Goal: Task Accomplishment & Management: Use online tool/utility

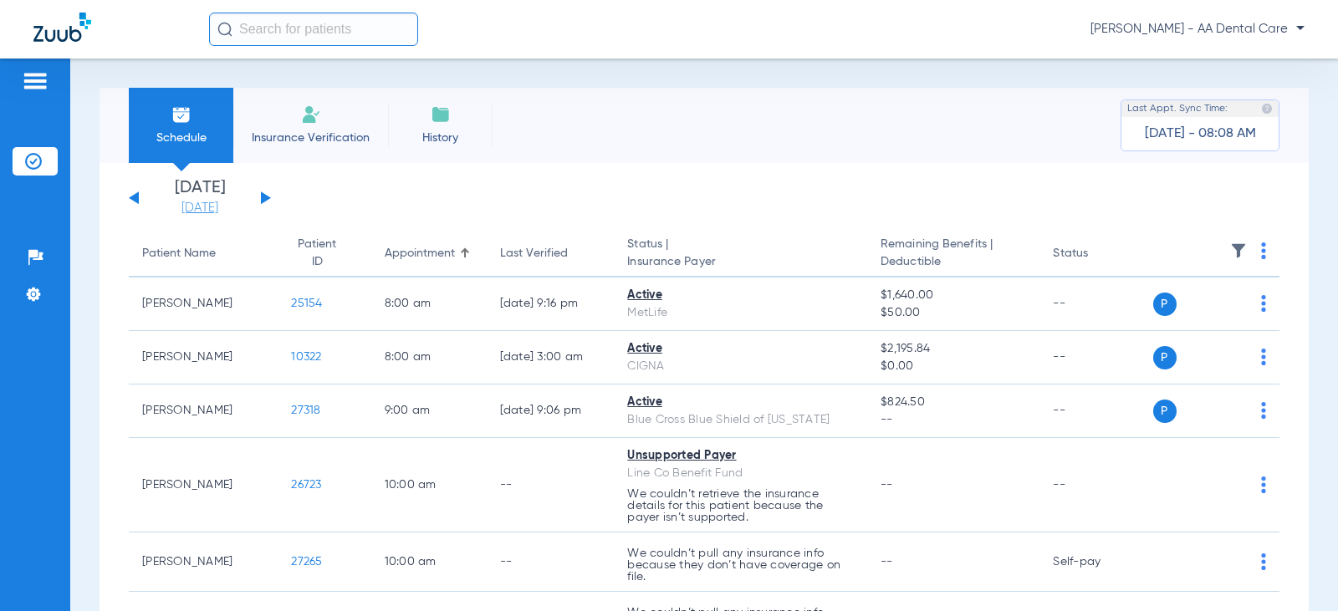
click at [201, 212] on link "[DATE]" at bounding box center [200, 208] width 100 height 17
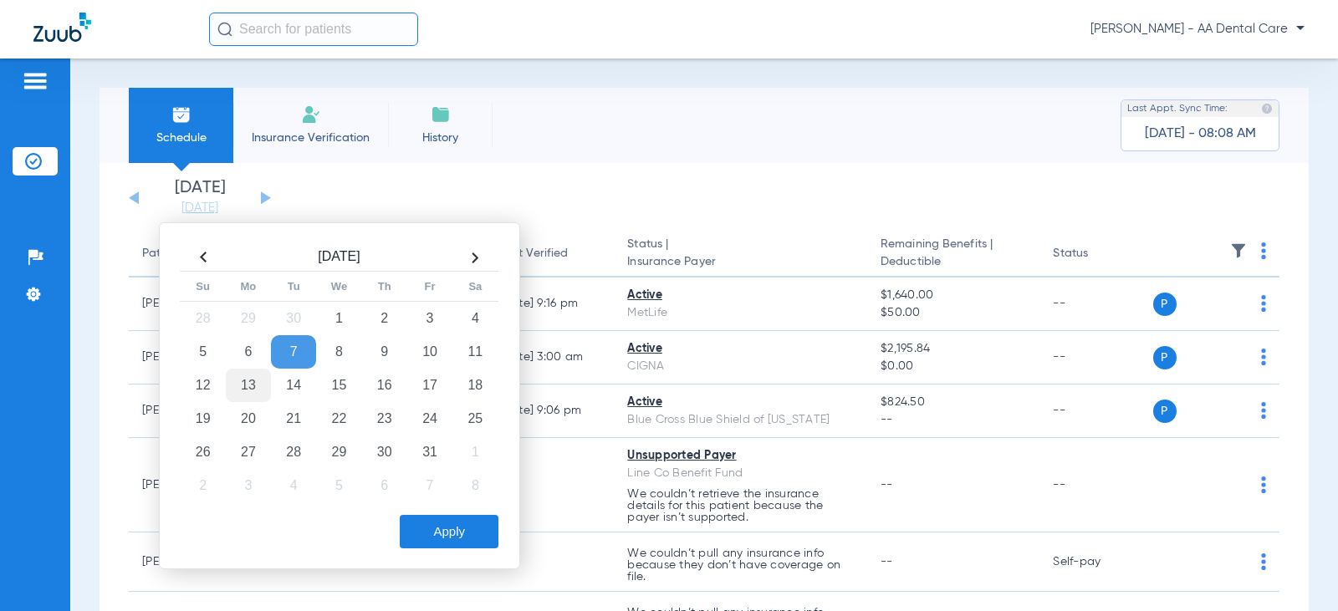
click at [246, 386] on td "13" at bounding box center [248, 385] width 45 height 33
click at [481, 535] on button "Apply" at bounding box center [449, 531] width 99 height 33
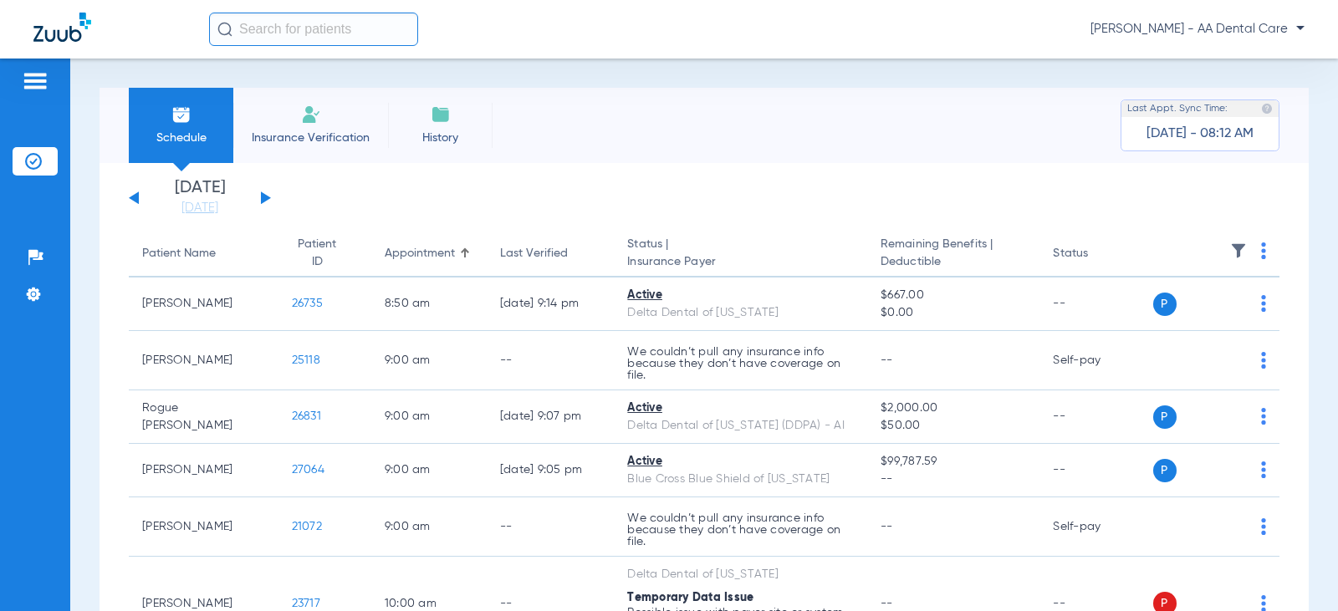
drag, startPoint x: 1030, startPoint y: 17, endPoint x: 960, endPoint y: 17, distance: 69.4
click at [1030, 17] on div "[PERSON_NAME] - AA Dental Care" at bounding box center [757, 29] width 1096 height 33
click at [307, 124] on img at bounding box center [311, 115] width 20 height 20
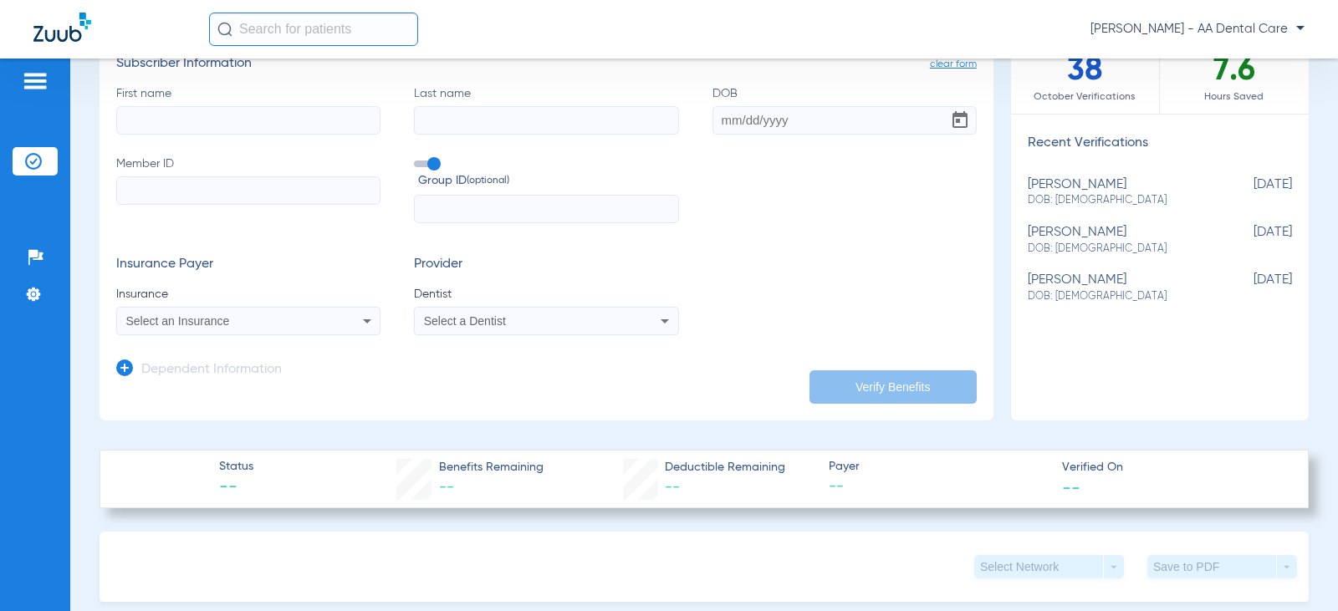
scroll to position [167, 0]
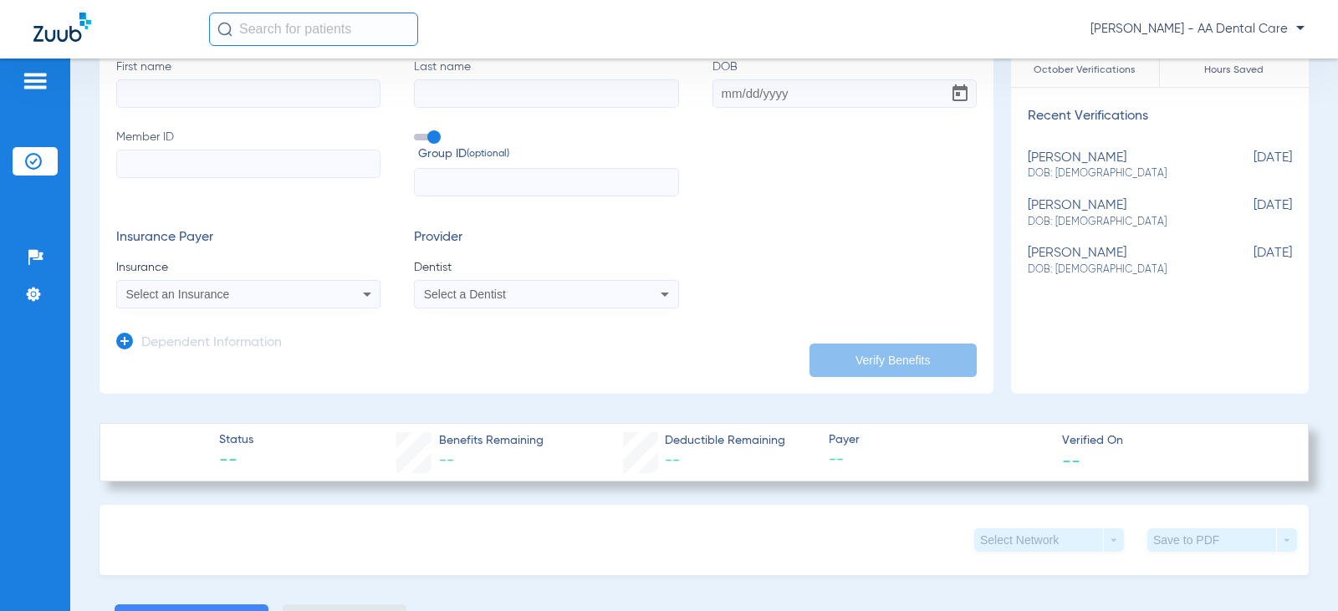
click at [313, 94] on input "First name" at bounding box center [248, 93] width 264 height 28
type input "[PERSON_NAME]"
paste input "942893117"
type input "942893117"
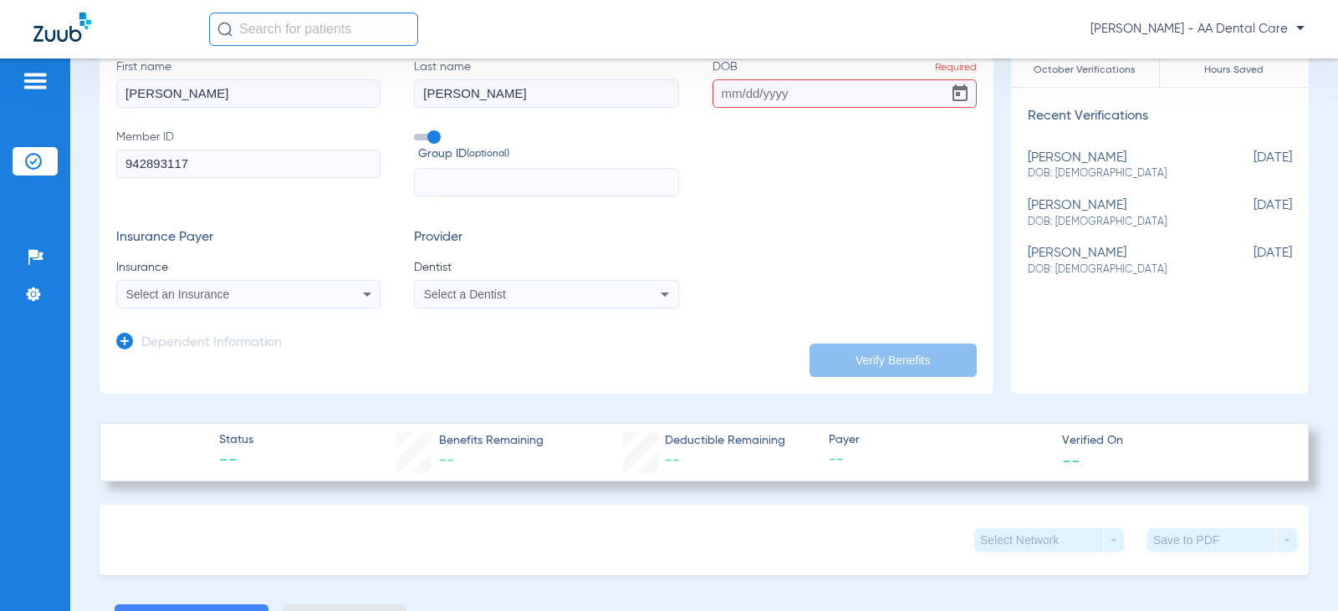
click at [716, 90] on input "DOB Required" at bounding box center [845, 93] width 264 height 28
click at [727, 93] on input "02261946" at bounding box center [845, 93] width 264 height 28
click at [749, 93] on input "02/261946" at bounding box center [845, 93] width 264 height 28
type input "[DATE]"
click at [350, 300] on div "Select an Insurance" at bounding box center [248, 294] width 263 height 20
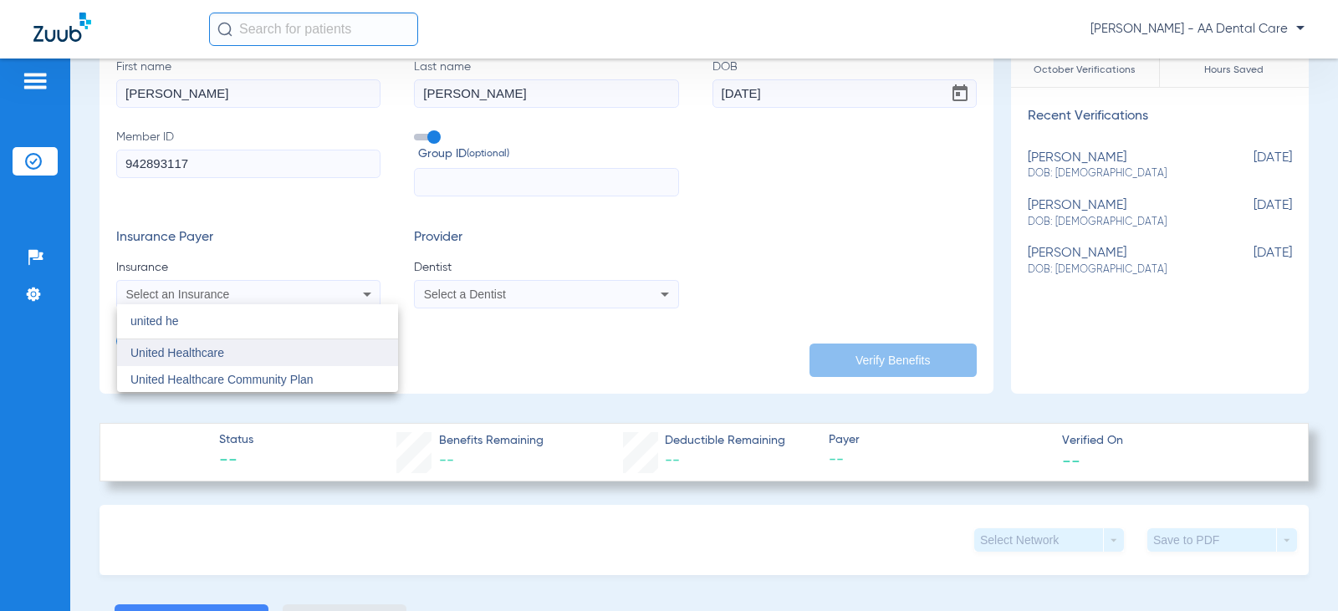
type input "united he"
click at [271, 350] on mat-option "United Healthcare" at bounding box center [257, 353] width 281 height 27
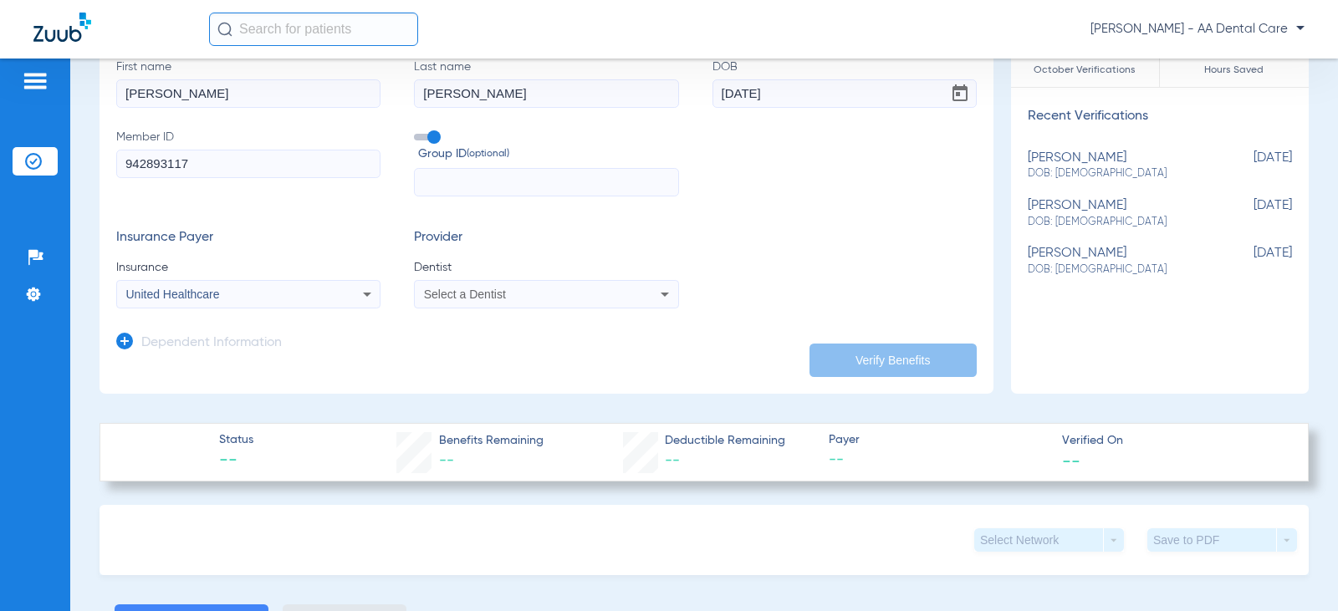
click at [643, 292] on div "Select a Dentist" at bounding box center [546, 294] width 263 height 20
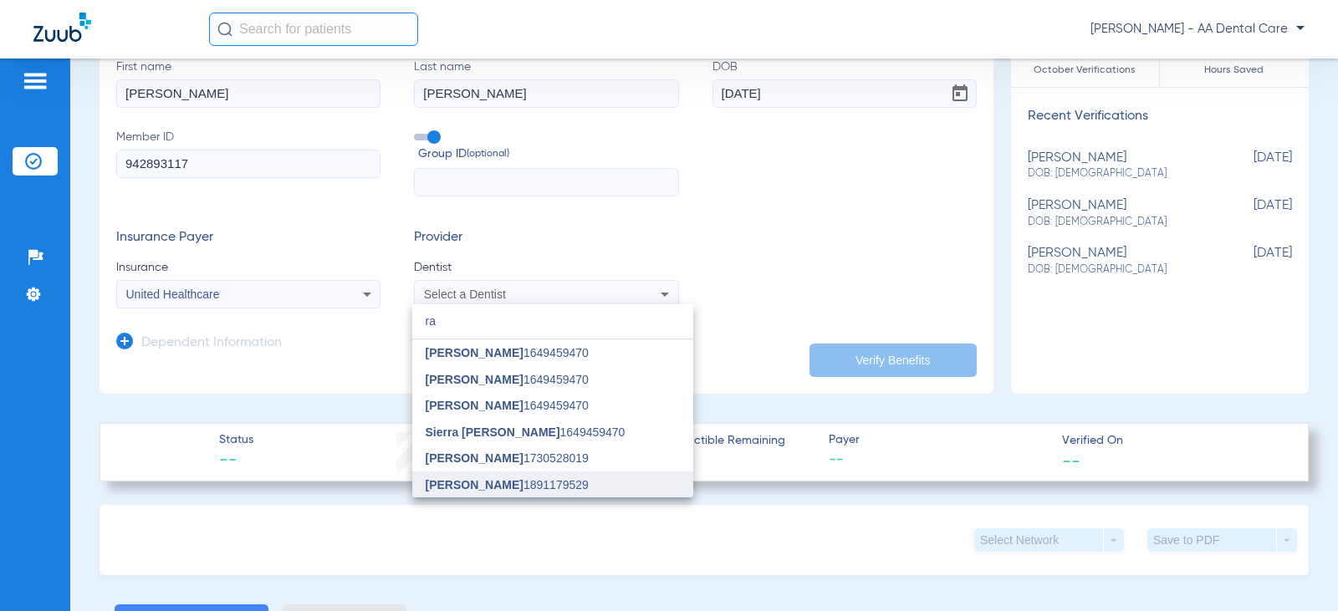
type input "ra"
click at [562, 486] on mat-option "[PERSON_NAME] 1891179529" at bounding box center [552, 485] width 281 height 27
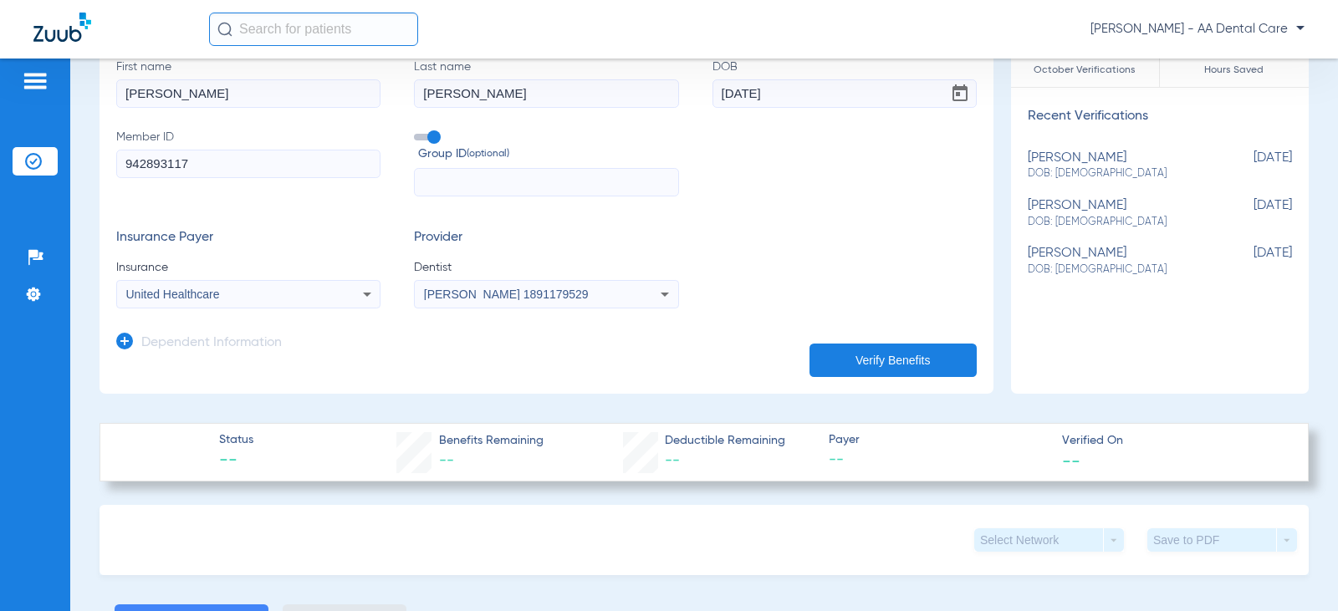
click at [848, 354] on button "Verify Benefits" at bounding box center [893, 360] width 167 height 33
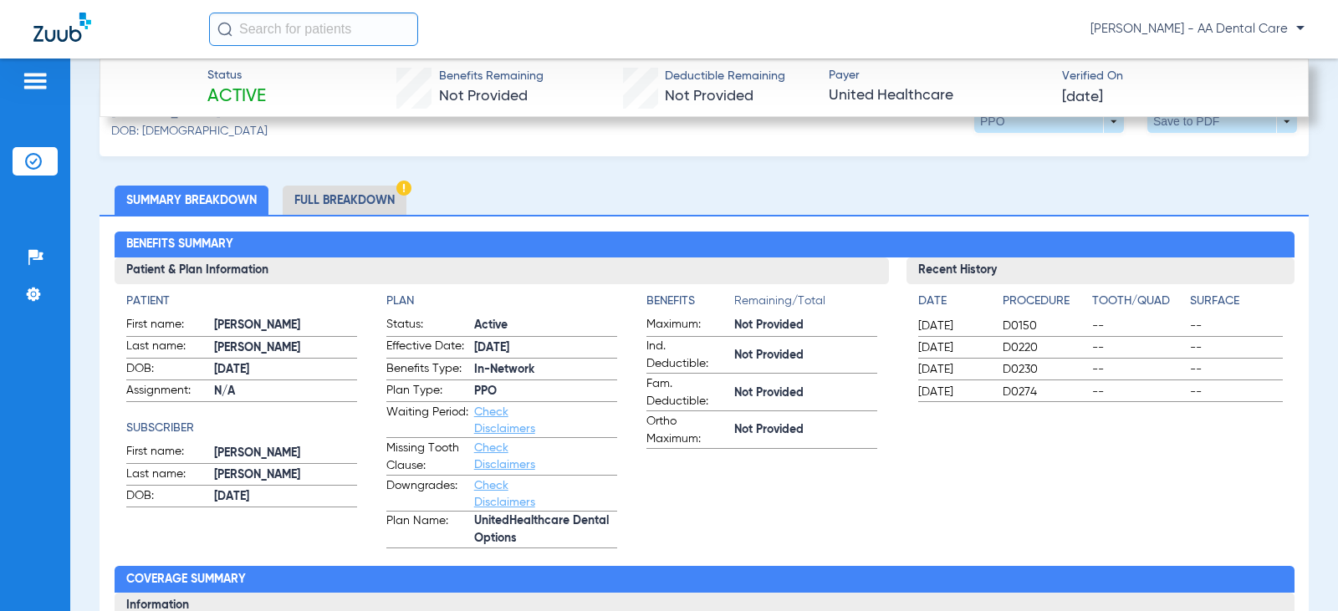
scroll to position [586, 0]
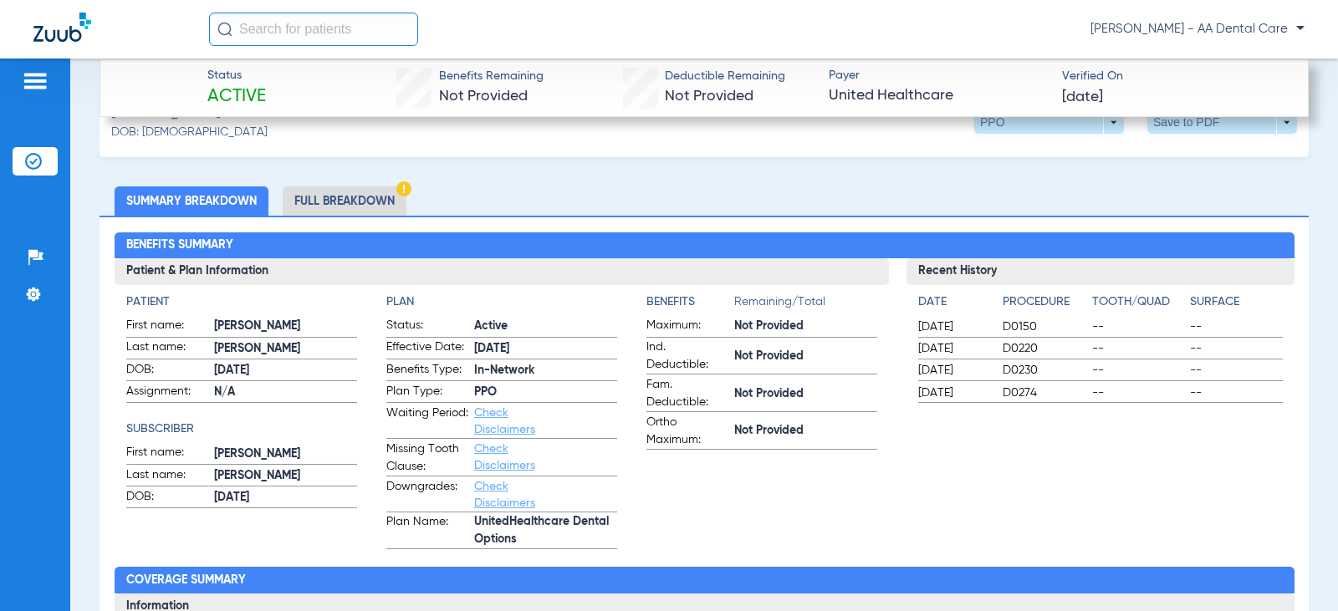
click at [386, 197] on li "Full Breakdown" at bounding box center [345, 201] width 124 height 29
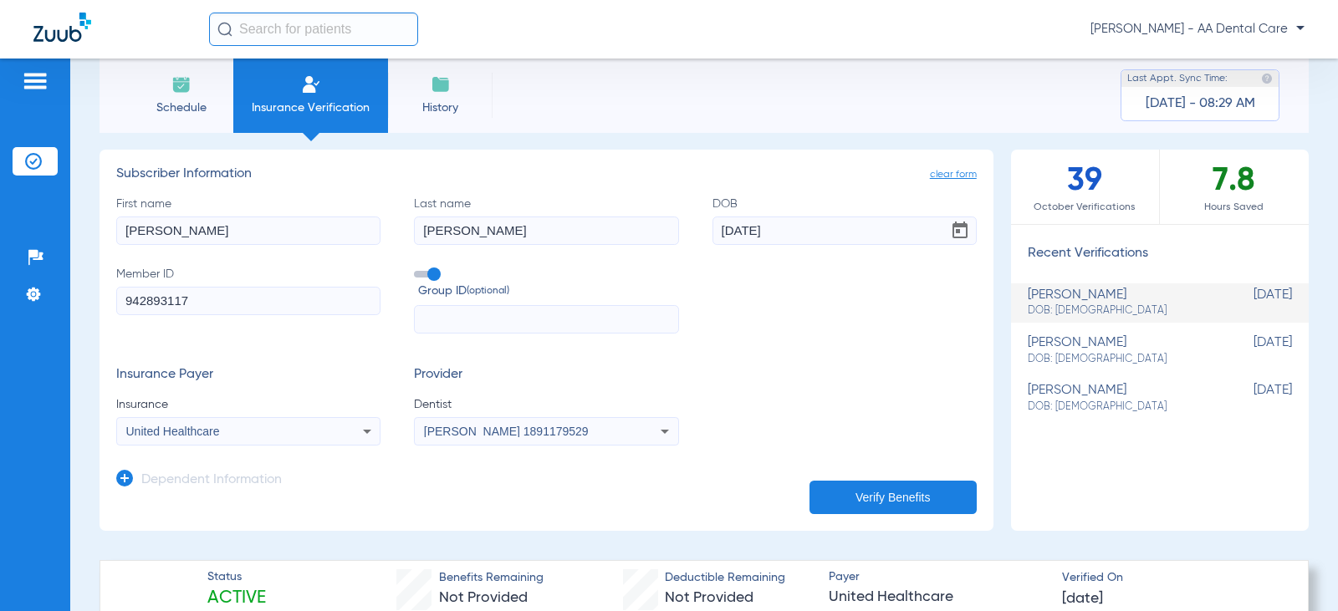
scroll to position [0, 0]
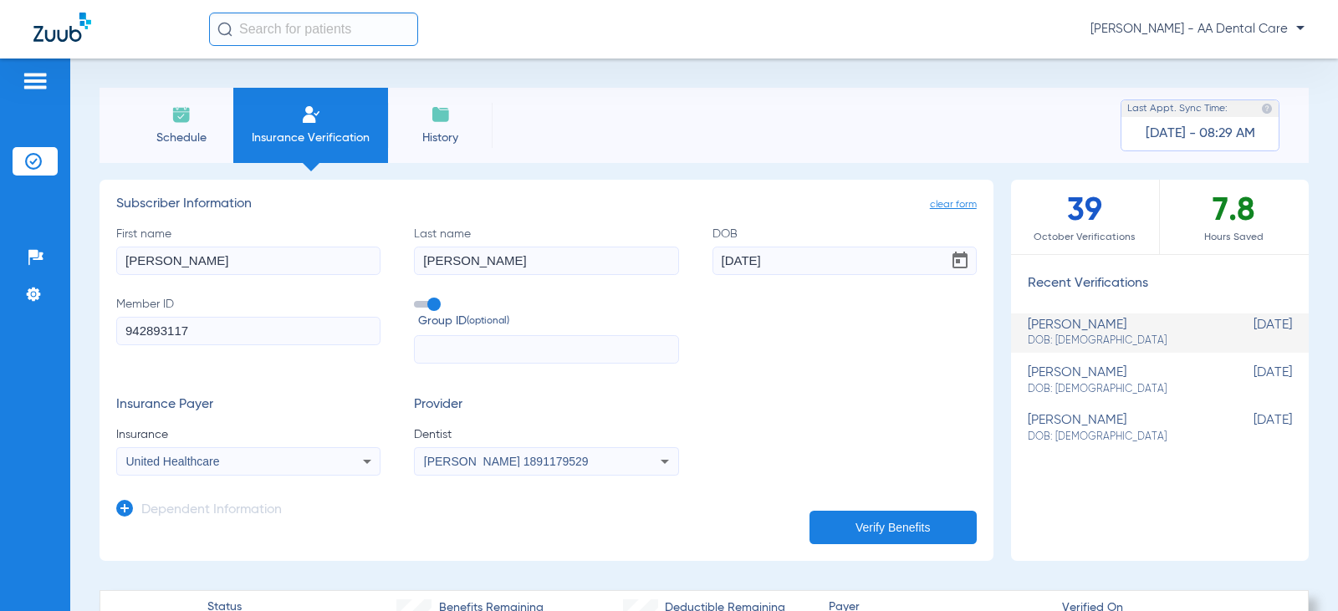
drag, startPoint x: 207, startPoint y: 136, endPoint x: 212, endPoint y: 146, distance: 10.5
click at [207, 136] on span "Schedule" at bounding box center [180, 138] width 79 height 17
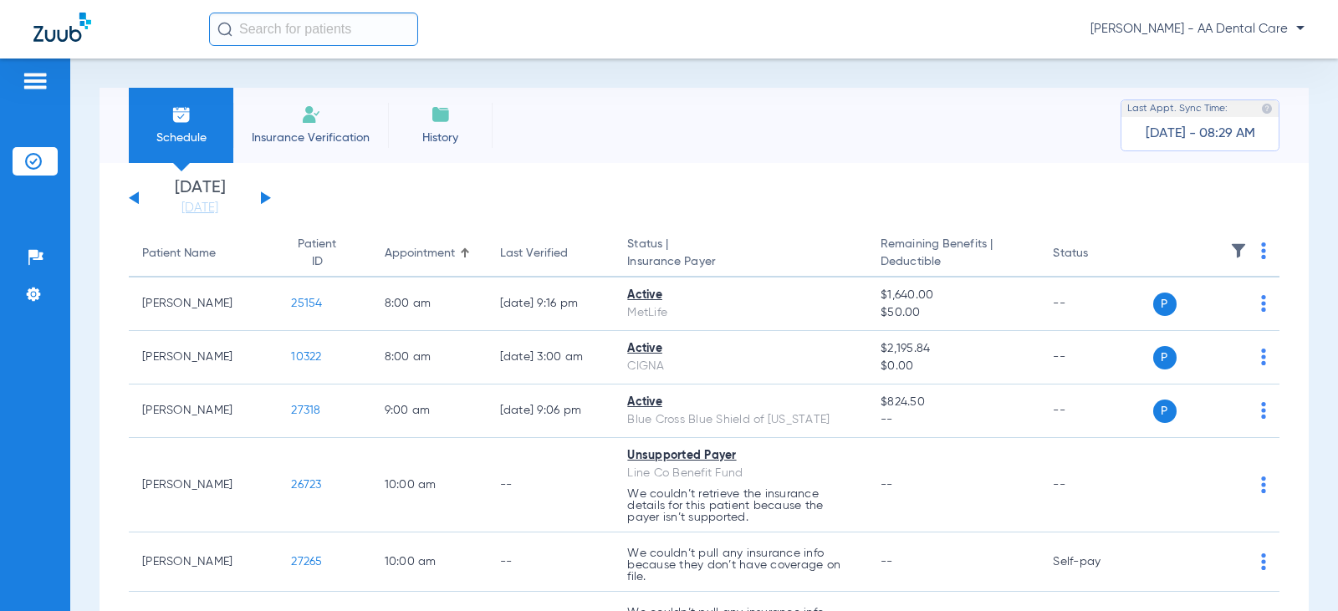
click at [202, 212] on link "[DATE]" at bounding box center [200, 208] width 100 height 17
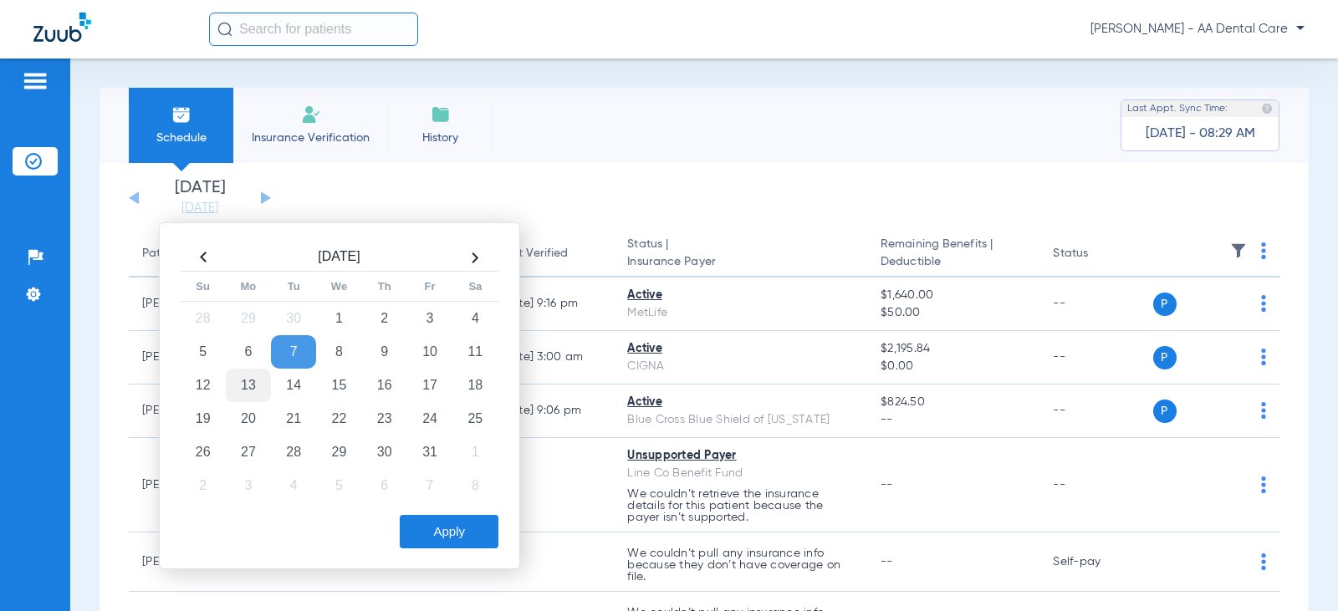
click at [243, 384] on td "13" at bounding box center [248, 385] width 45 height 33
click at [468, 535] on button "Apply" at bounding box center [449, 531] width 99 height 33
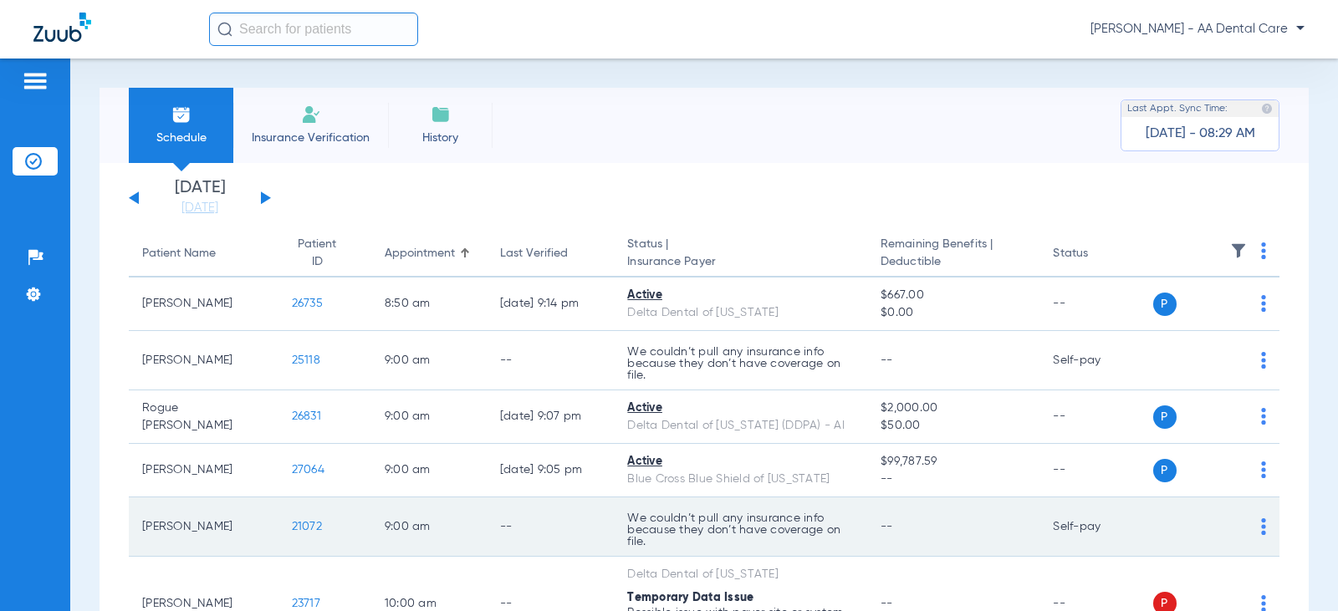
click at [1248, 522] on div "P S" at bounding box center [1211, 526] width 114 height 23
click at [1261, 521] on img at bounding box center [1263, 527] width 5 height 17
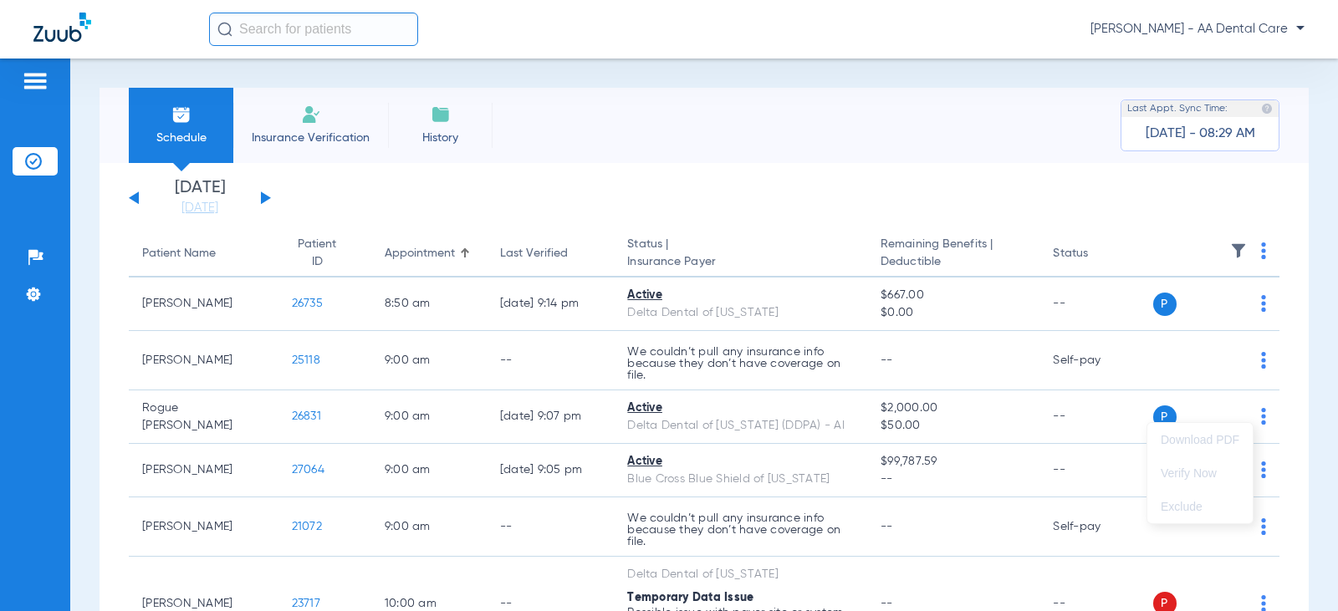
click at [1044, 535] on div at bounding box center [669, 305] width 1338 height 611
click at [292, 123] on li "Insurance Verification" at bounding box center [310, 125] width 155 height 75
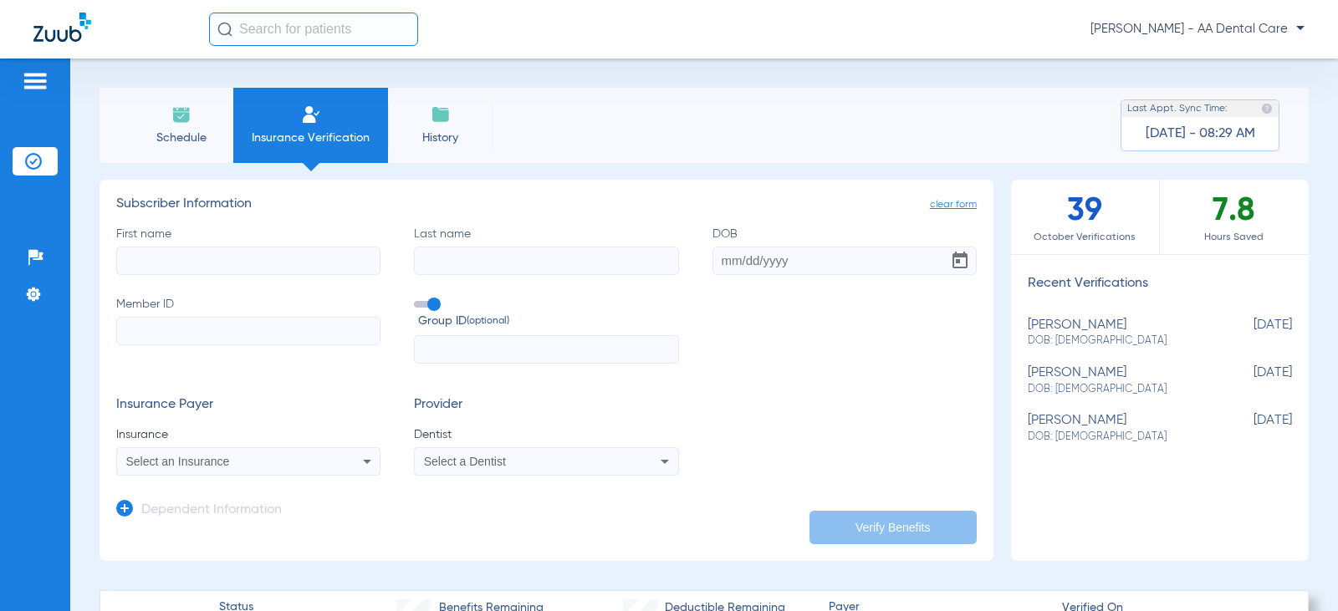
click at [320, 263] on input "First name" at bounding box center [248, 261] width 264 height 28
type input "s"
type input "[PERSON_NAME]"
type input "[DATE]"
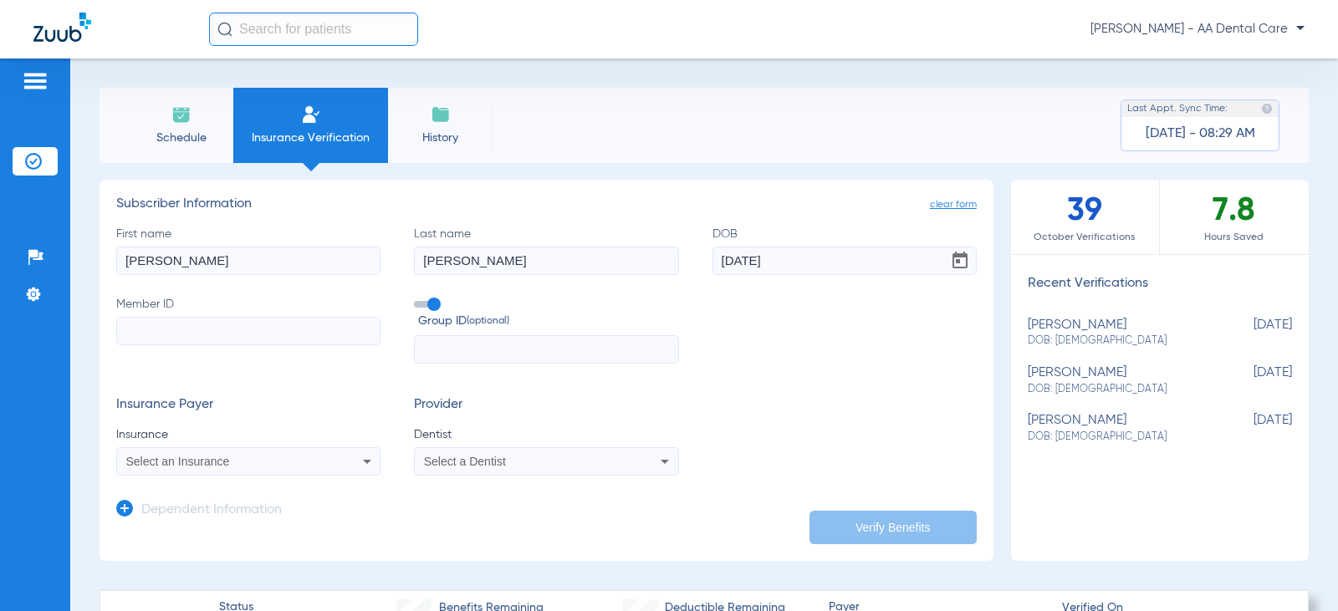
paste input "811529134"
type input "811529134"
click at [451, 355] on input "text" at bounding box center [546, 349] width 264 height 28
type input "pg3503"
click at [327, 458] on div "Select an Insurance" at bounding box center [248, 462] width 263 height 20
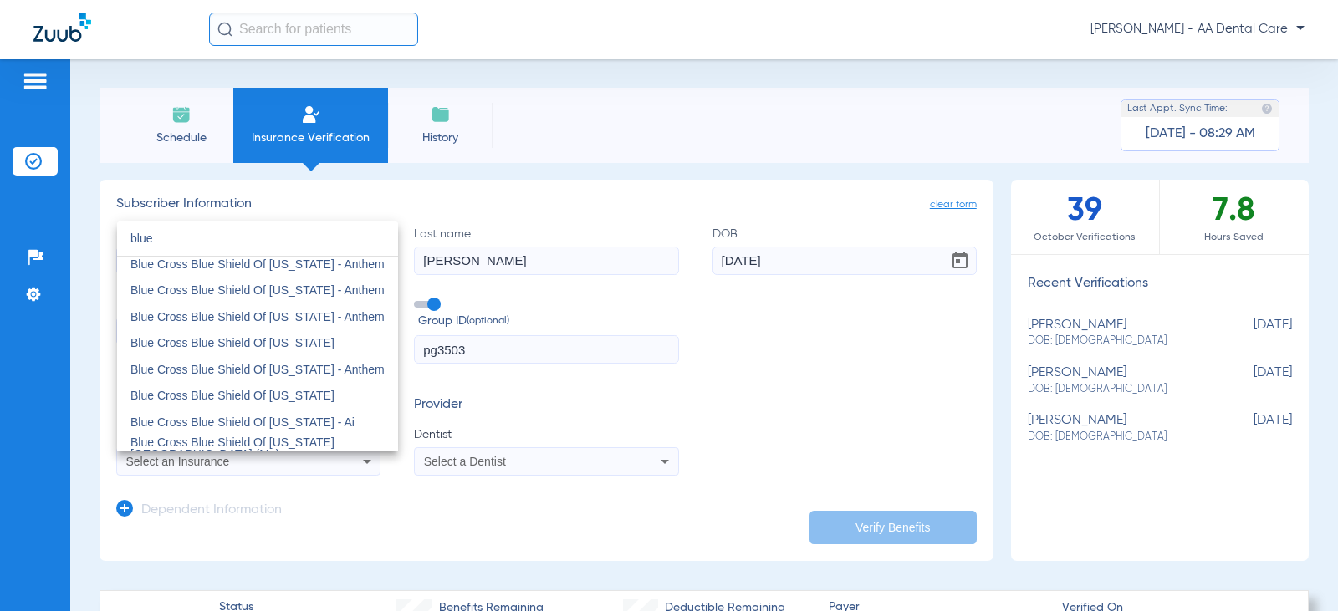
scroll to position [335, 0]
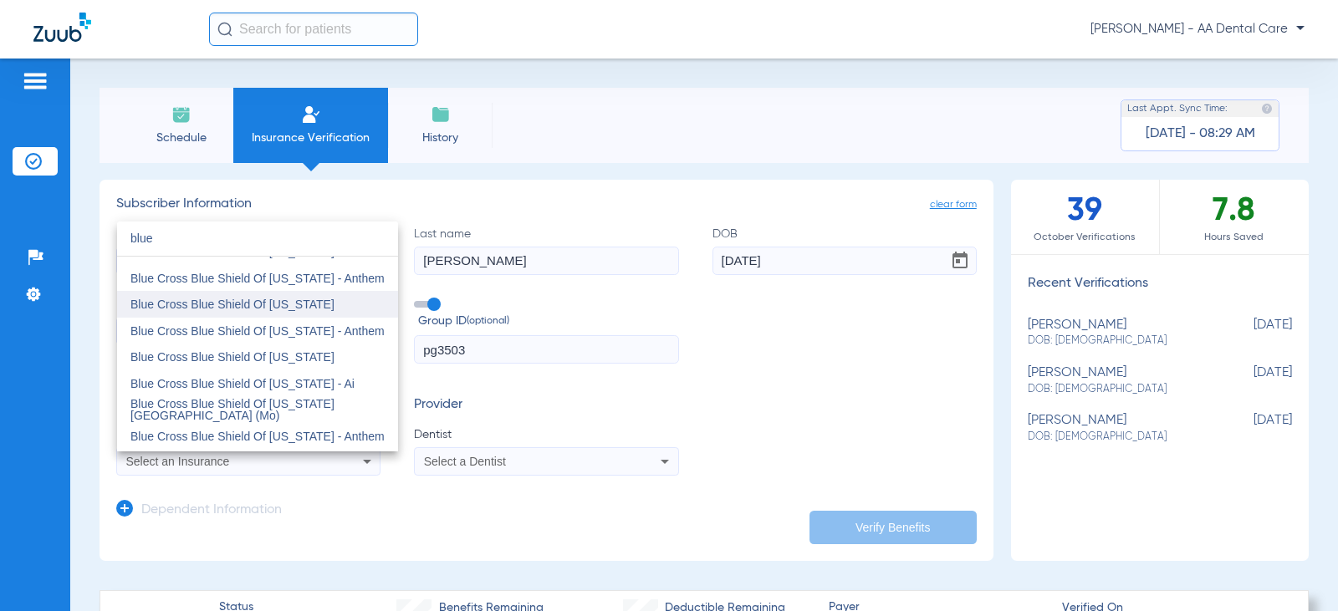
type input "blue"
click at [263, 307] on span "Blue Cross Blue Shield Of [US_STATE]" at bounding box center [232, 304] width 204 height 13
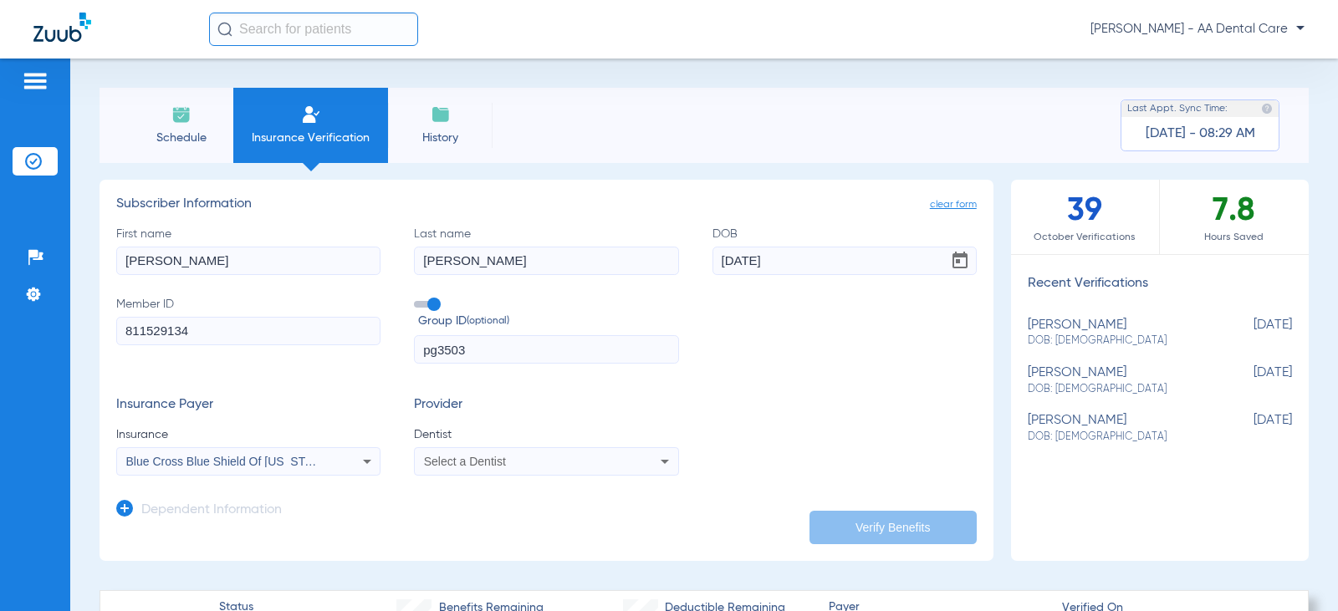
click at [513, 465] on div "Select a Dentist" at bounding box center [522, 462] width 197 height 12
type input "rab"
click at [479, 434] on span "[PERSON_NAME]" at bounding box center [475, 438] width 98 height 13
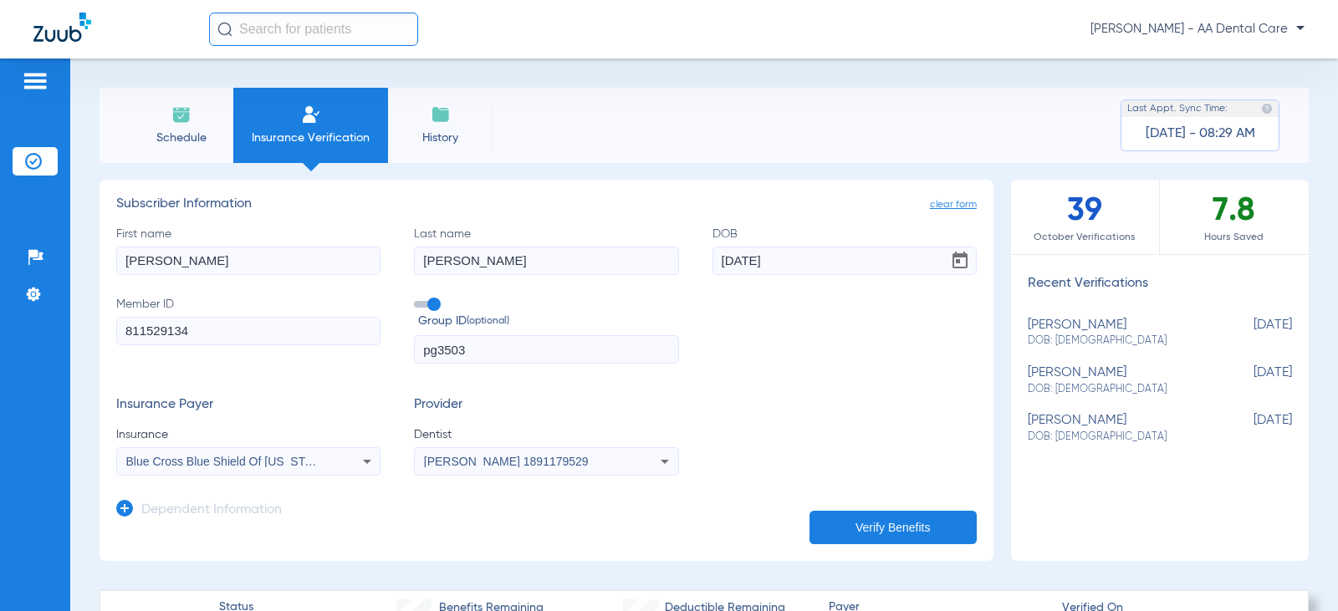
click at [844, 516] on button "Verify Benefits" at bounding box center [893, 527] width 167 height 33
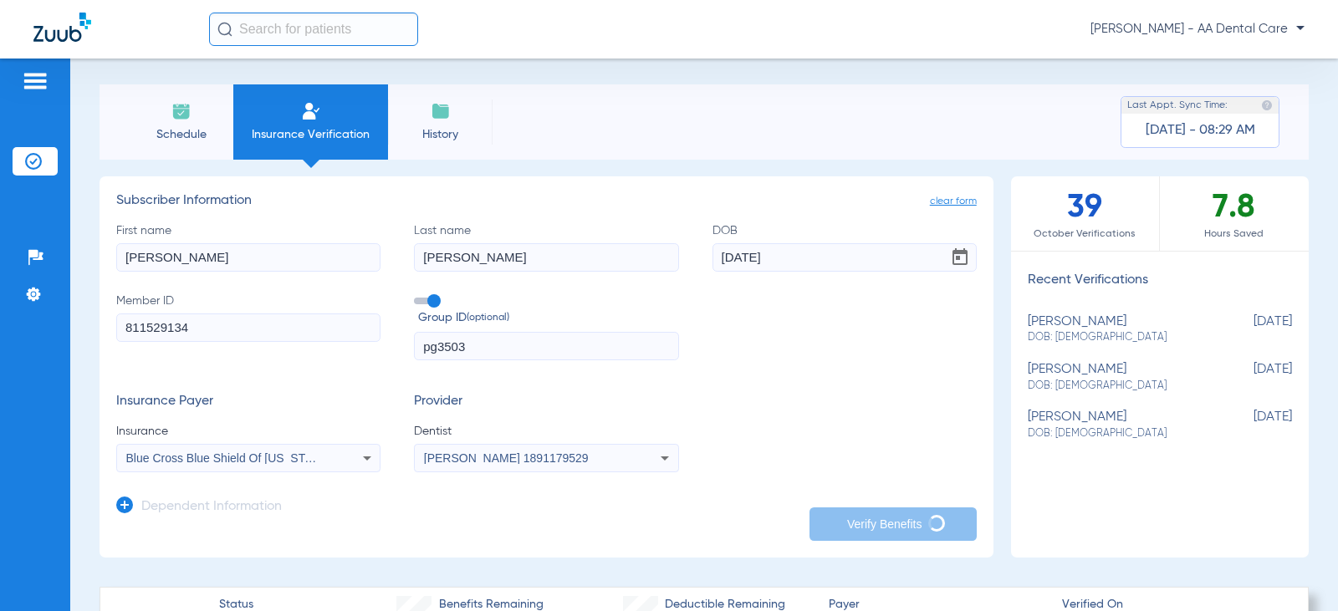
scroll to position [0, 0]
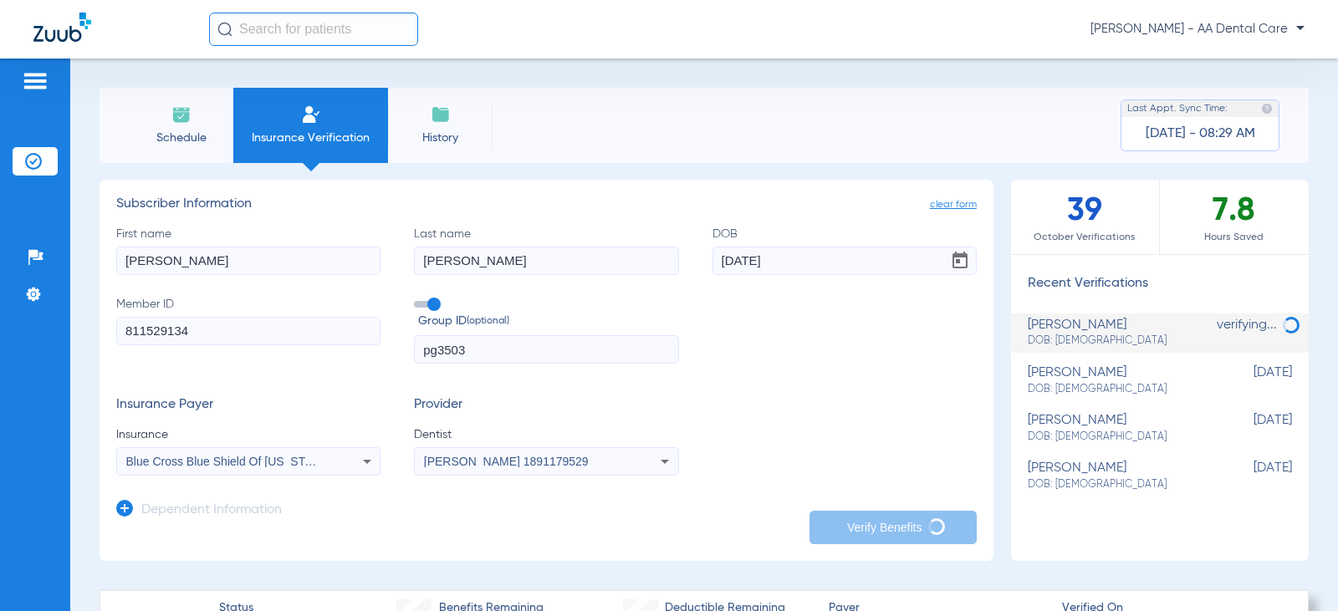
drag, startPoint x: 171, startPoint y: 141, endPoint x: 187, endPoint y: 161, distance: 26.3
click at [171, 141] on span "Schedule" at bounding box center [180, 138] width 79 height 17
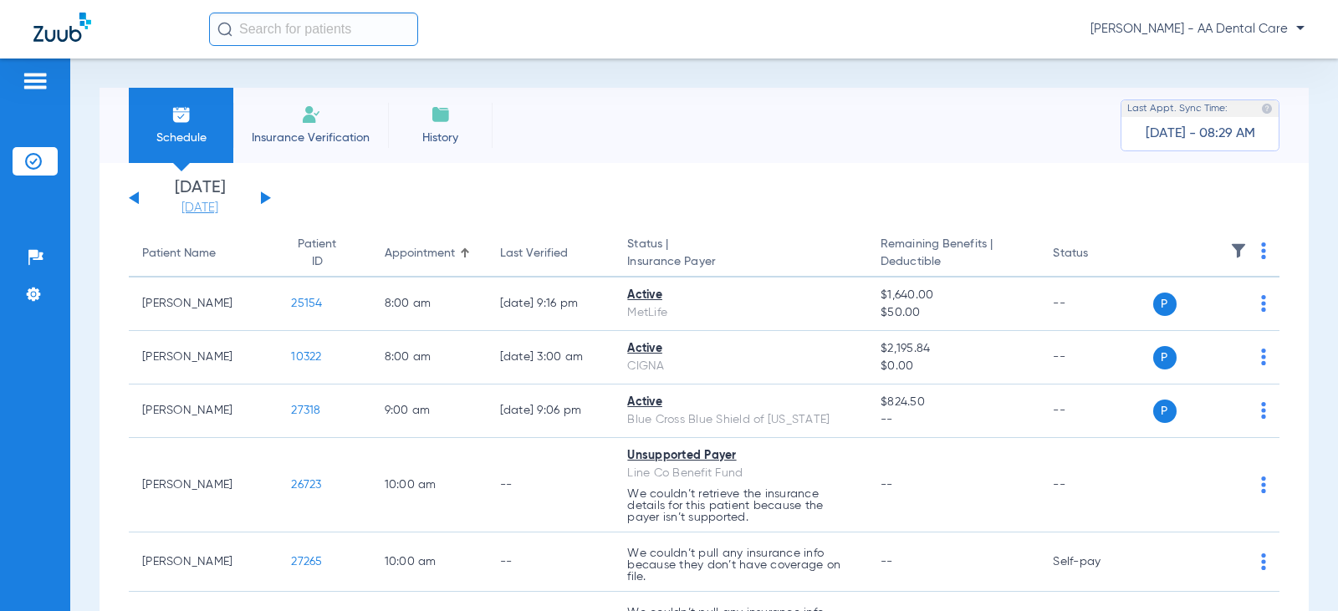
click at [226, 202] on link "[DATE]" at bounding box center [200, 208] width 100 height 17
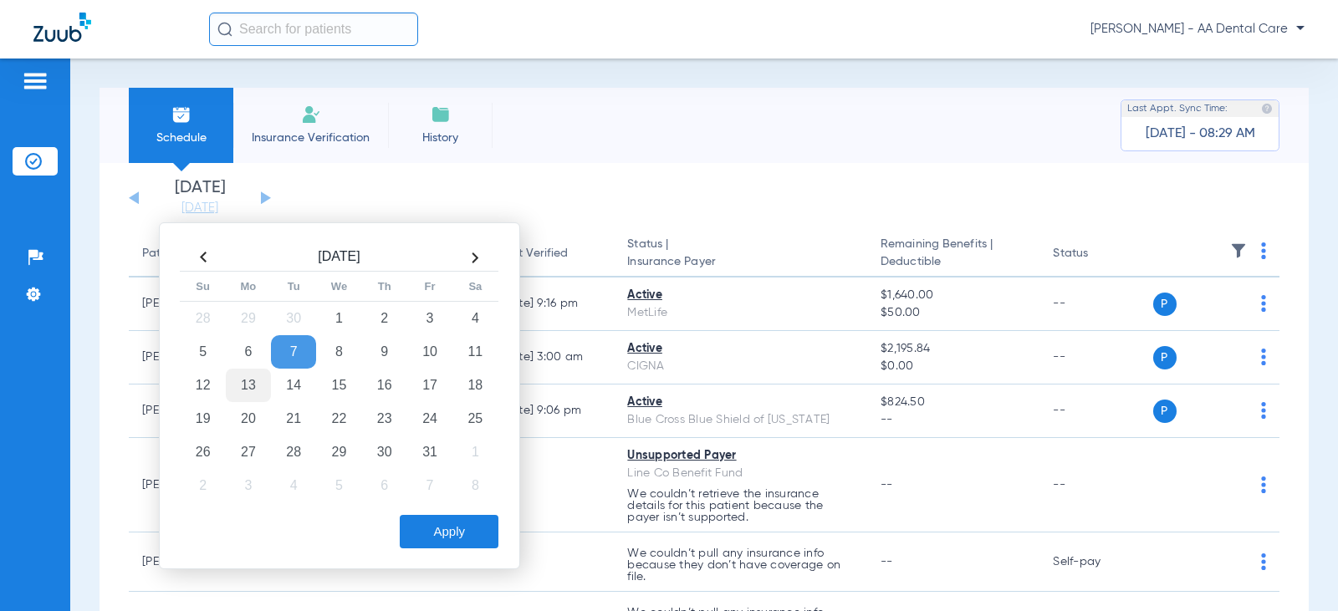
click at [252, 388] on td "13" at bounding box center [248, 385] width 45 height 33
click at [445, 530] on button "Apply" at bounding box center [449, 531] width 99 height 33
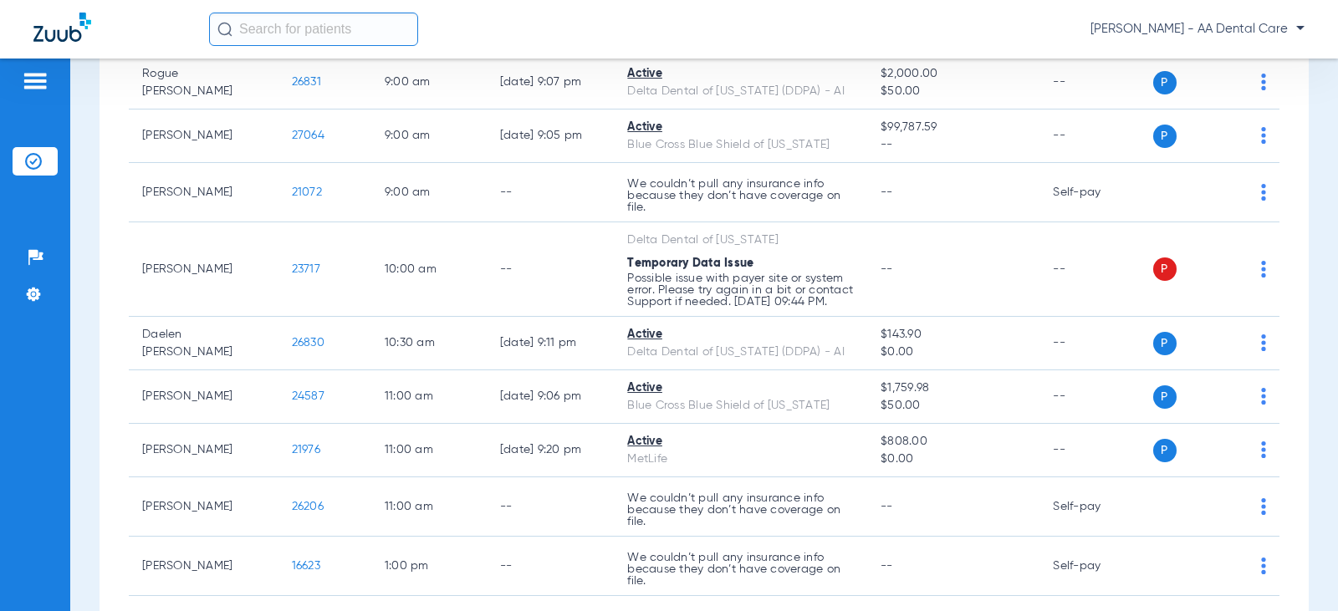
scroll to position [418, 0]
